Goal: Navigation & Orientation: Find specific page/section

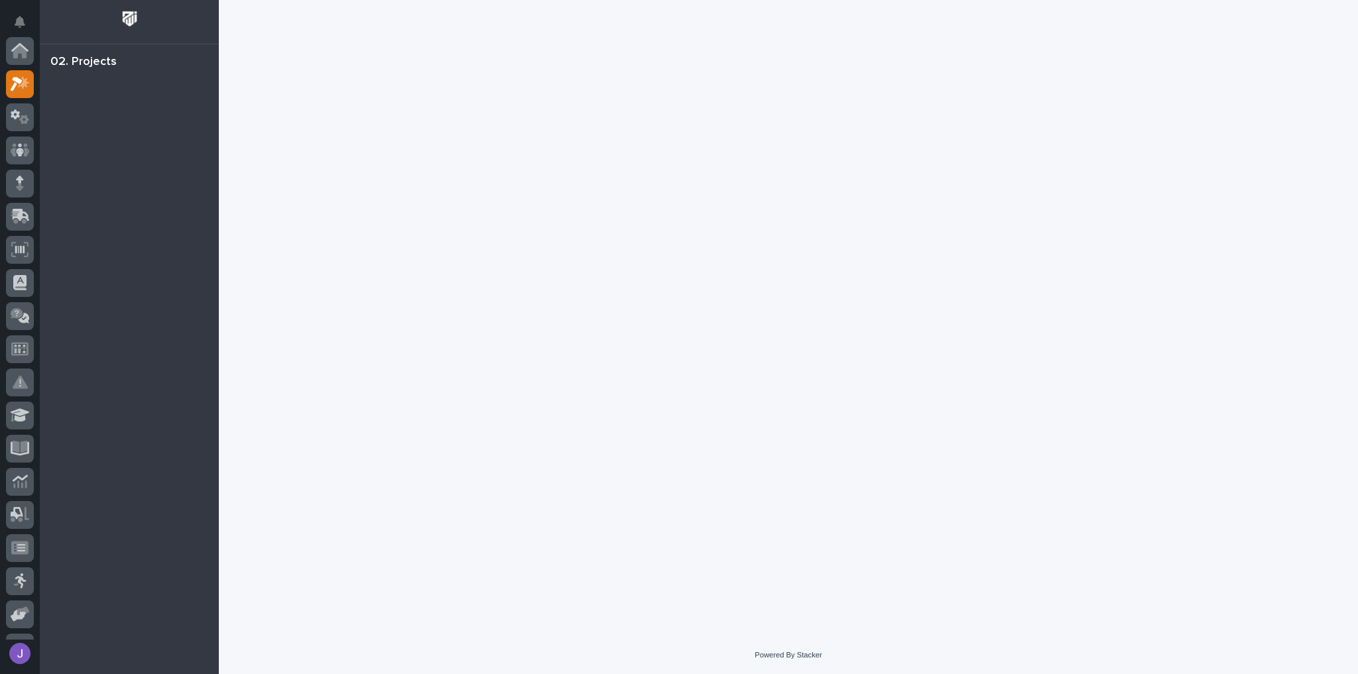
scroll to position [33, 0]
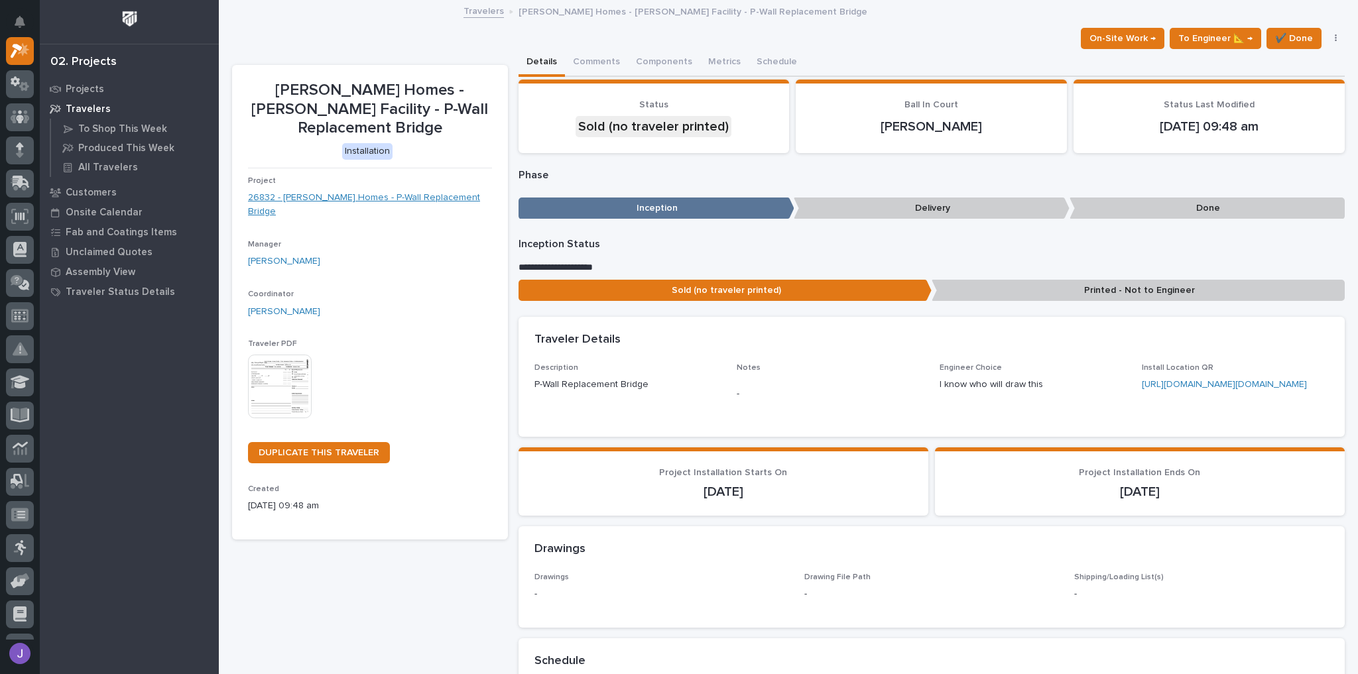
click at [434, 191] on link "26832 - [PERSON_NAME] Homes - P-Wall Replacement Bridge" at bounding box center [370, 205] width 244 height 28
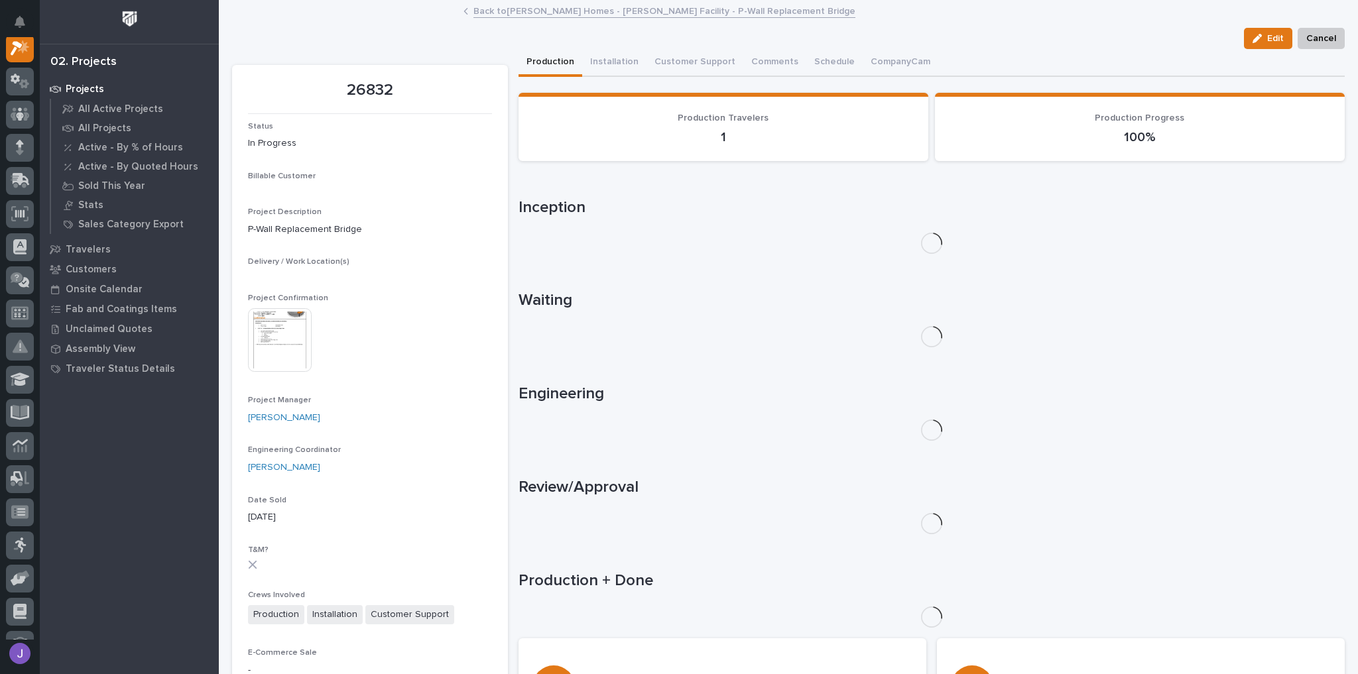
scroll to position [33, 0]
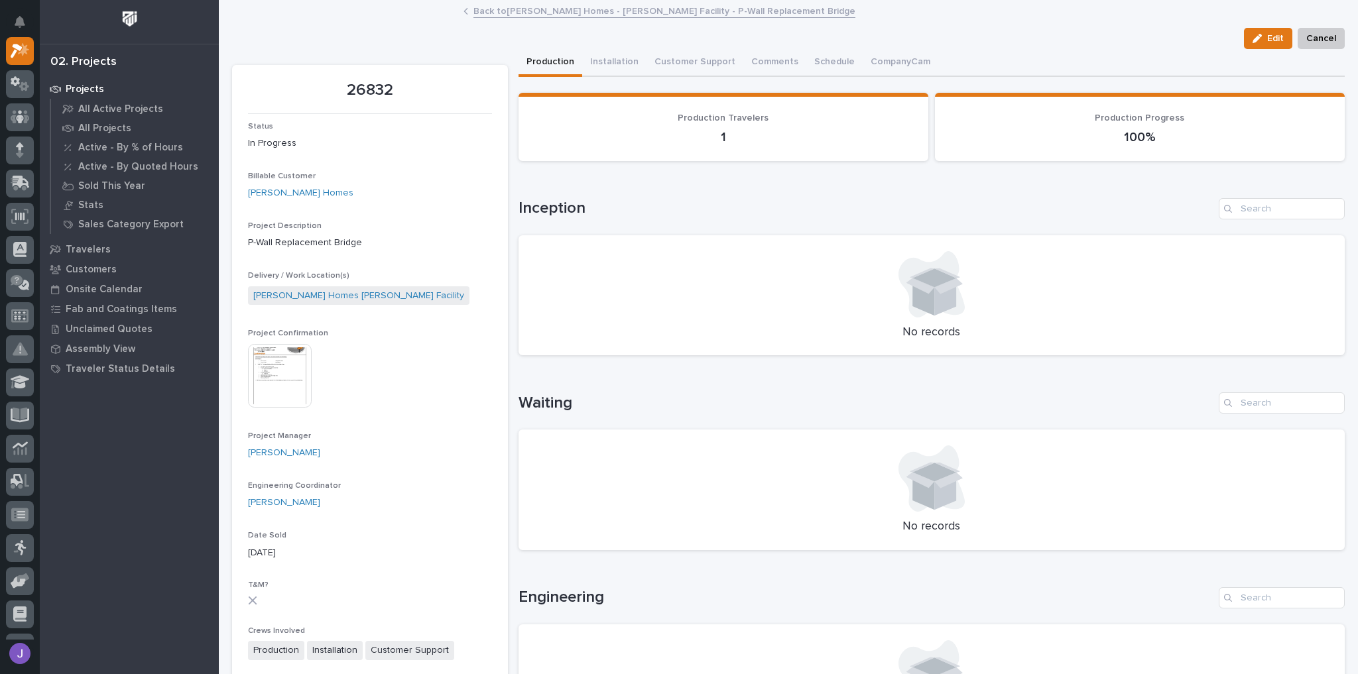
click at [261, 391] on img at bounding box center [280, 376] width 64 height 64
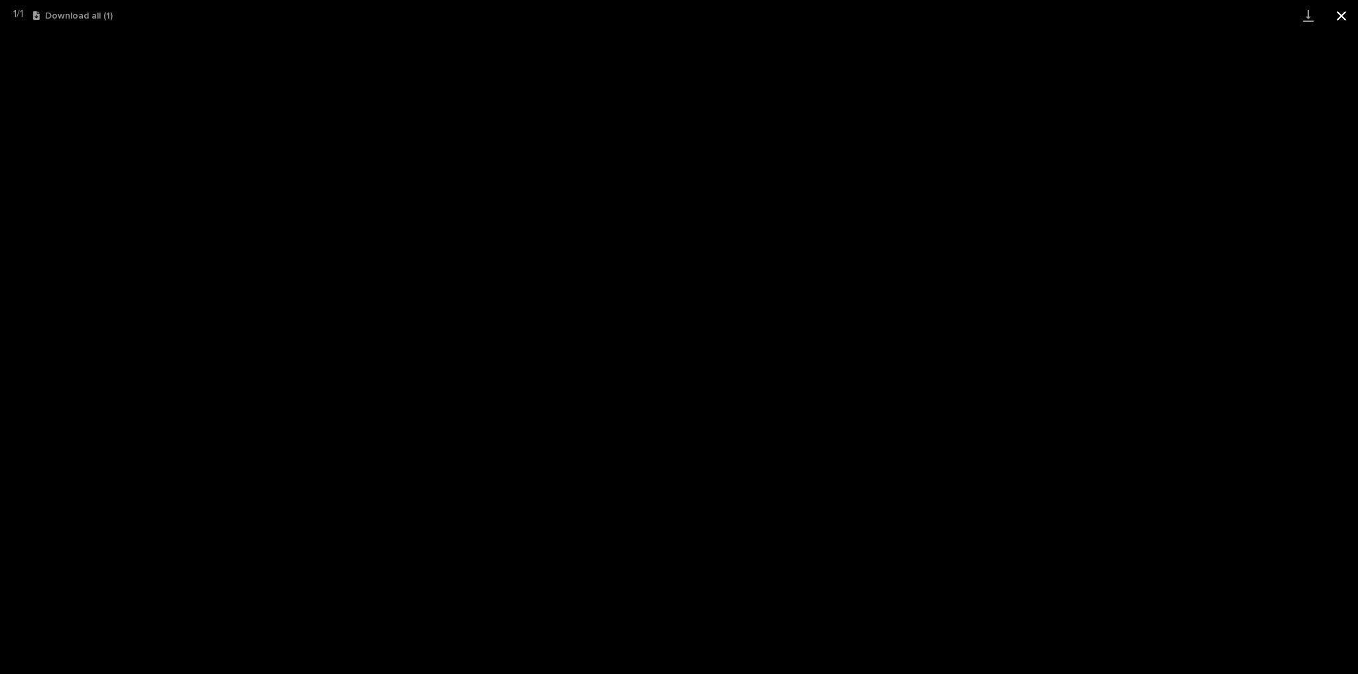
click at [1338, 11] on button "Close gallery" at bounding box center [1341, 15] width 33 height 31
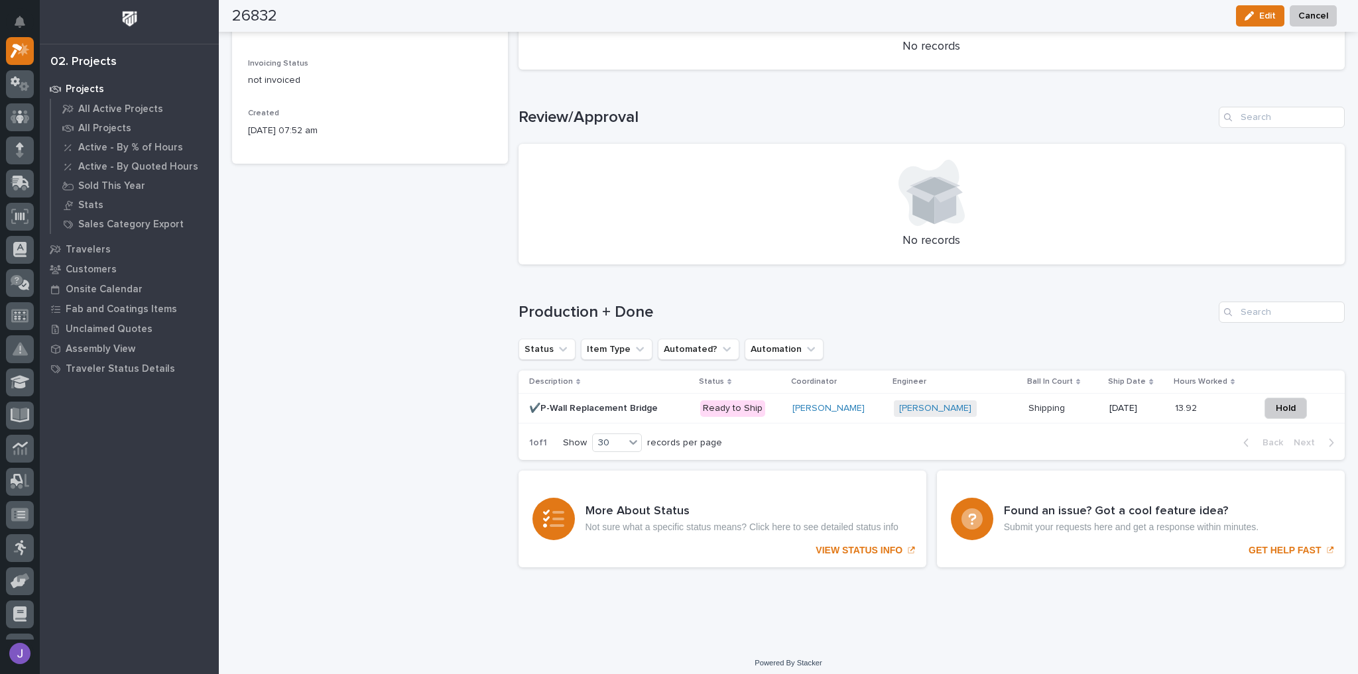
scroll to position [680, 0]
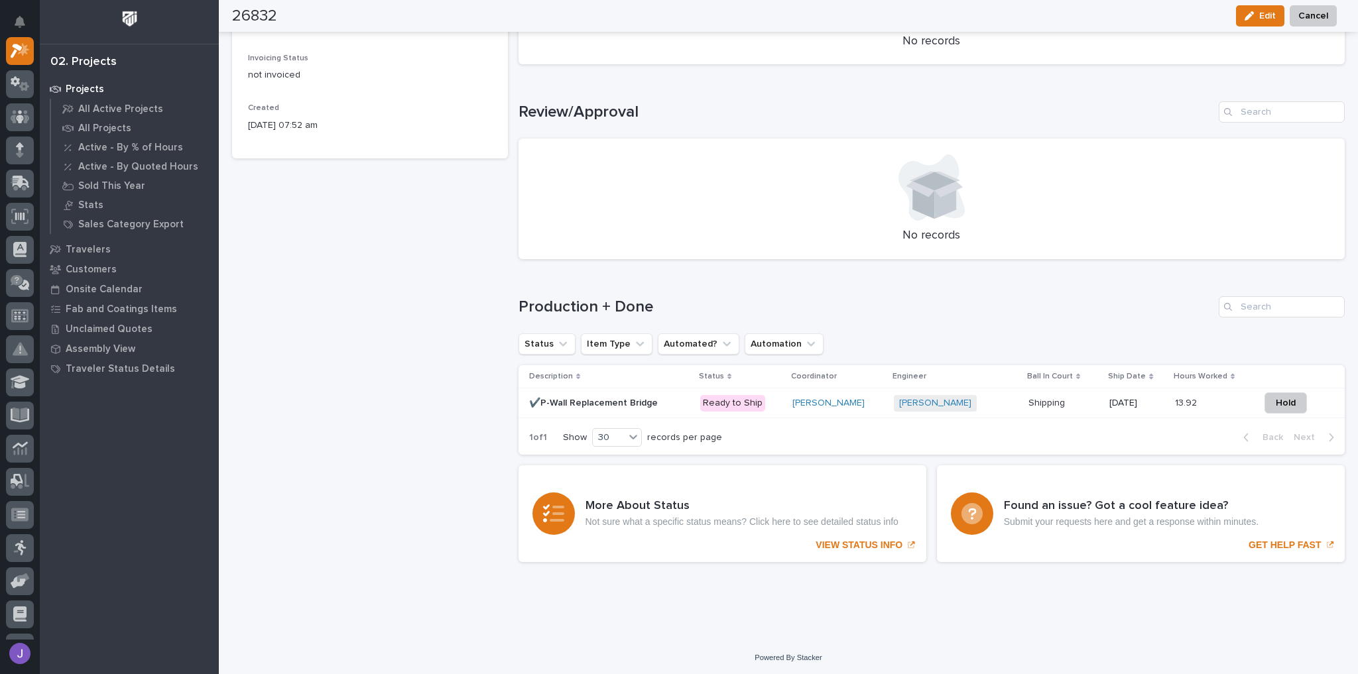
click at [669, 414] on td "✔️P-Wall Replacement Bridge ✔️P-Wall Replacement Bridge" at bounding box center [607, 404] width 177 height 30
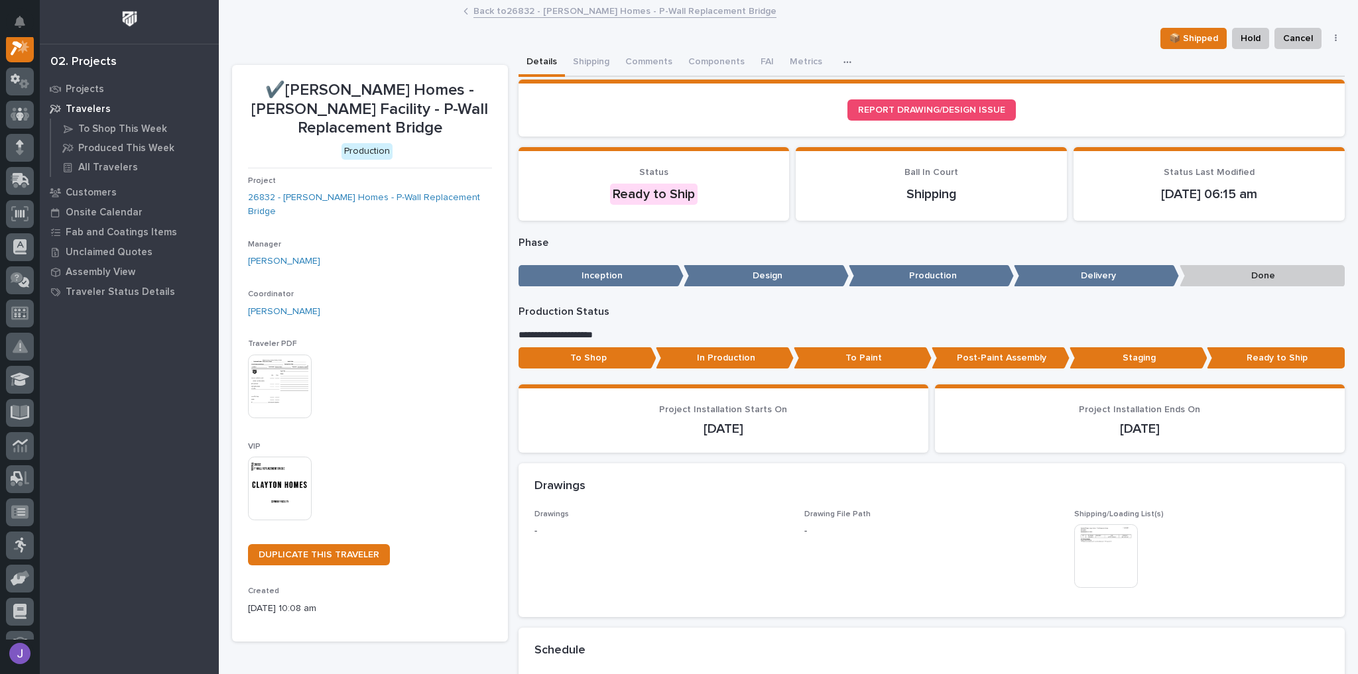
scroll to position [33, 0]
click at [570, 58] on button "Shipping" at bounding box center [591, 63] width 52 height 28
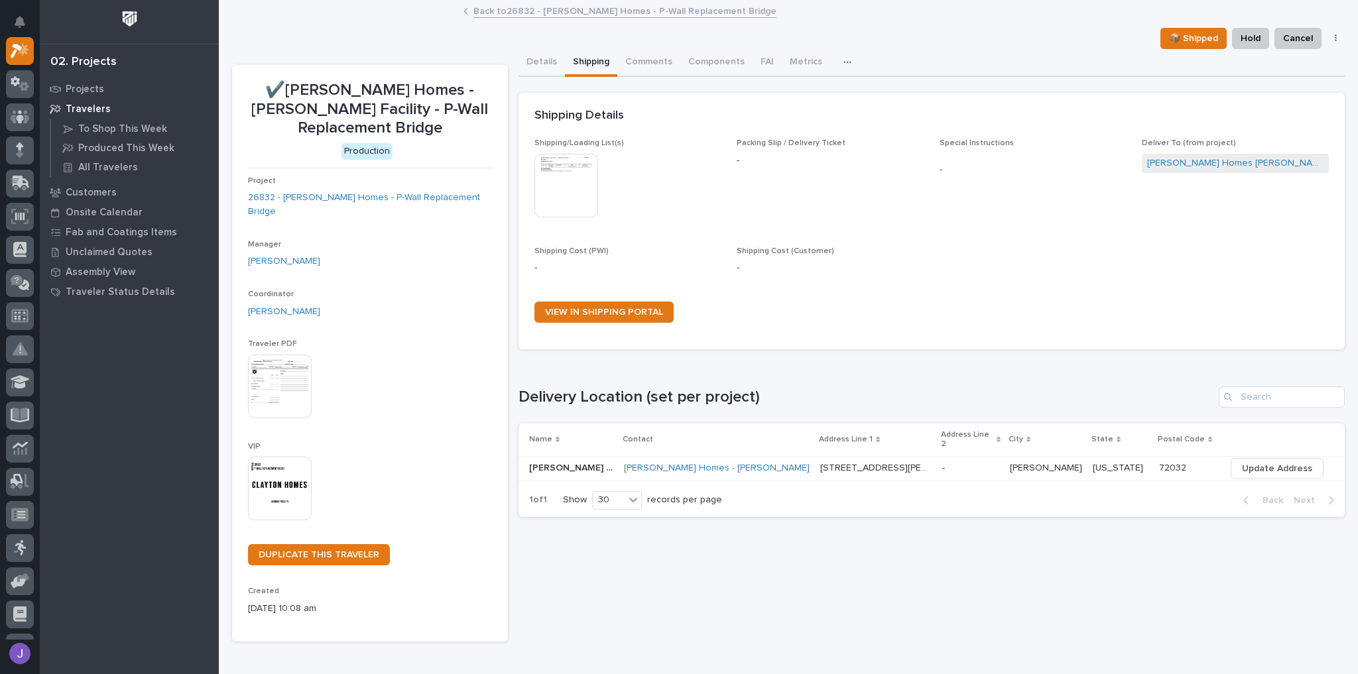
click at [602, 463] on p at bounding box center [571, 468] width 85 height 11
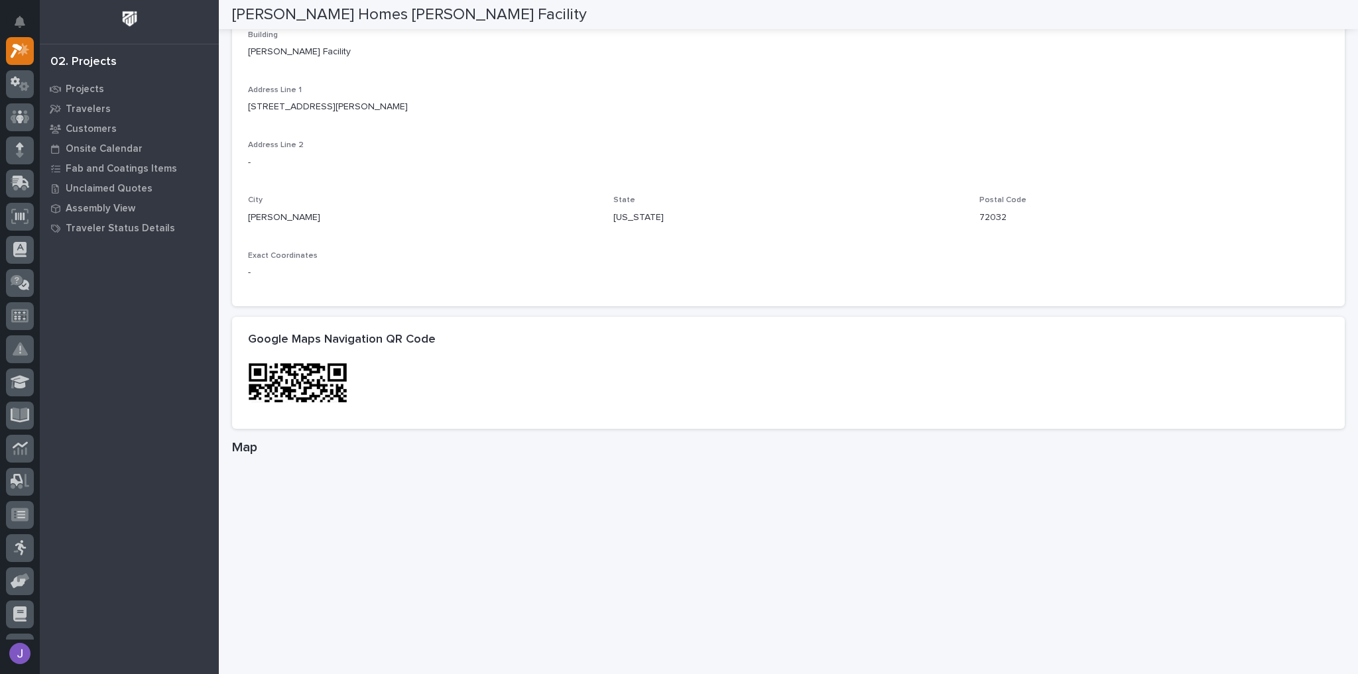
scroll to position [690, 0]
